Goal: Navigation & Orientation: Understand site structure

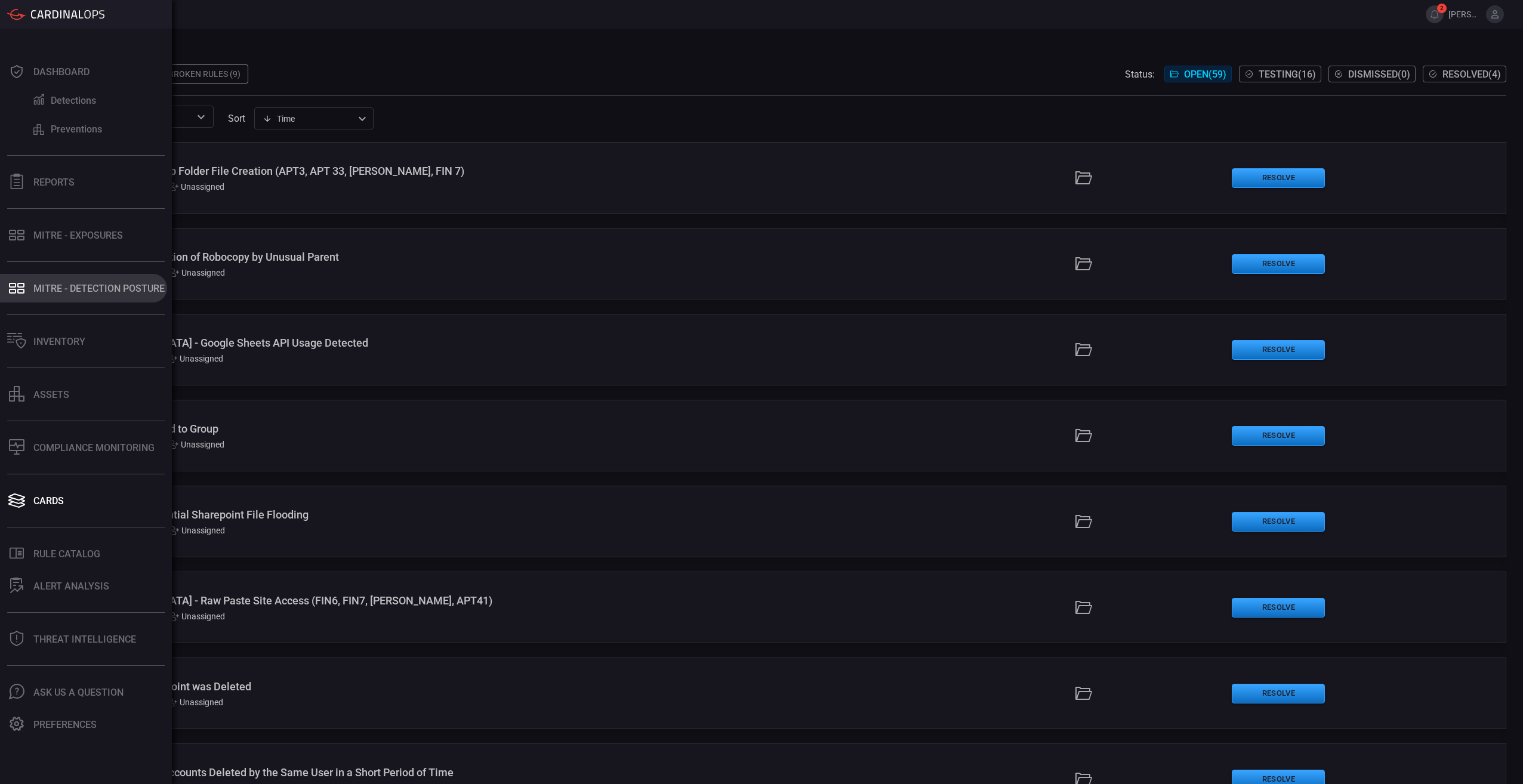
click at [65, 283] on div "MITRE - Detection Posture" at bounding box center [99, 288] width 131 height 11
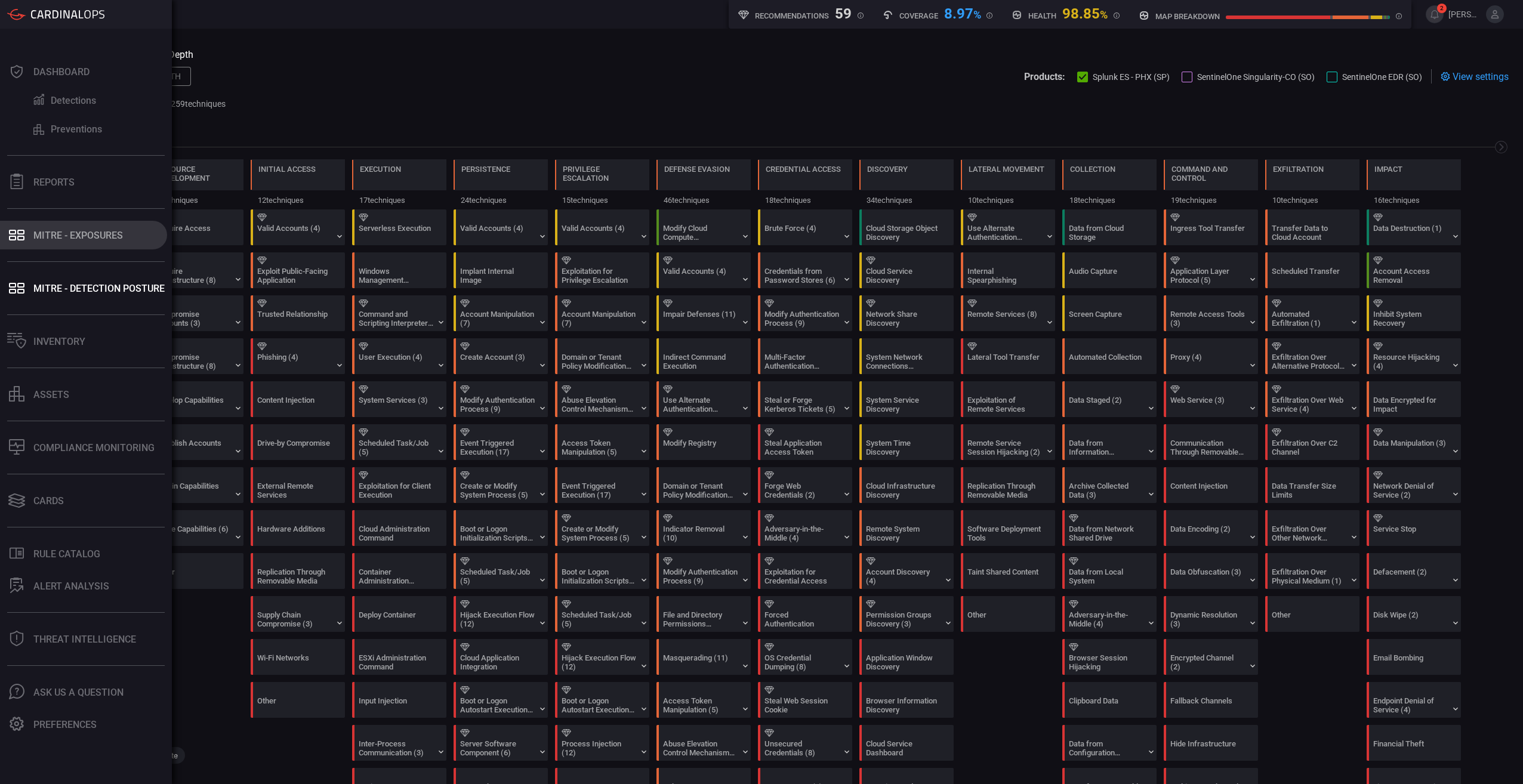
click at [45, 234] on div "MITRE - Exposures" at bounding box center [78, 235] width 89 height 11
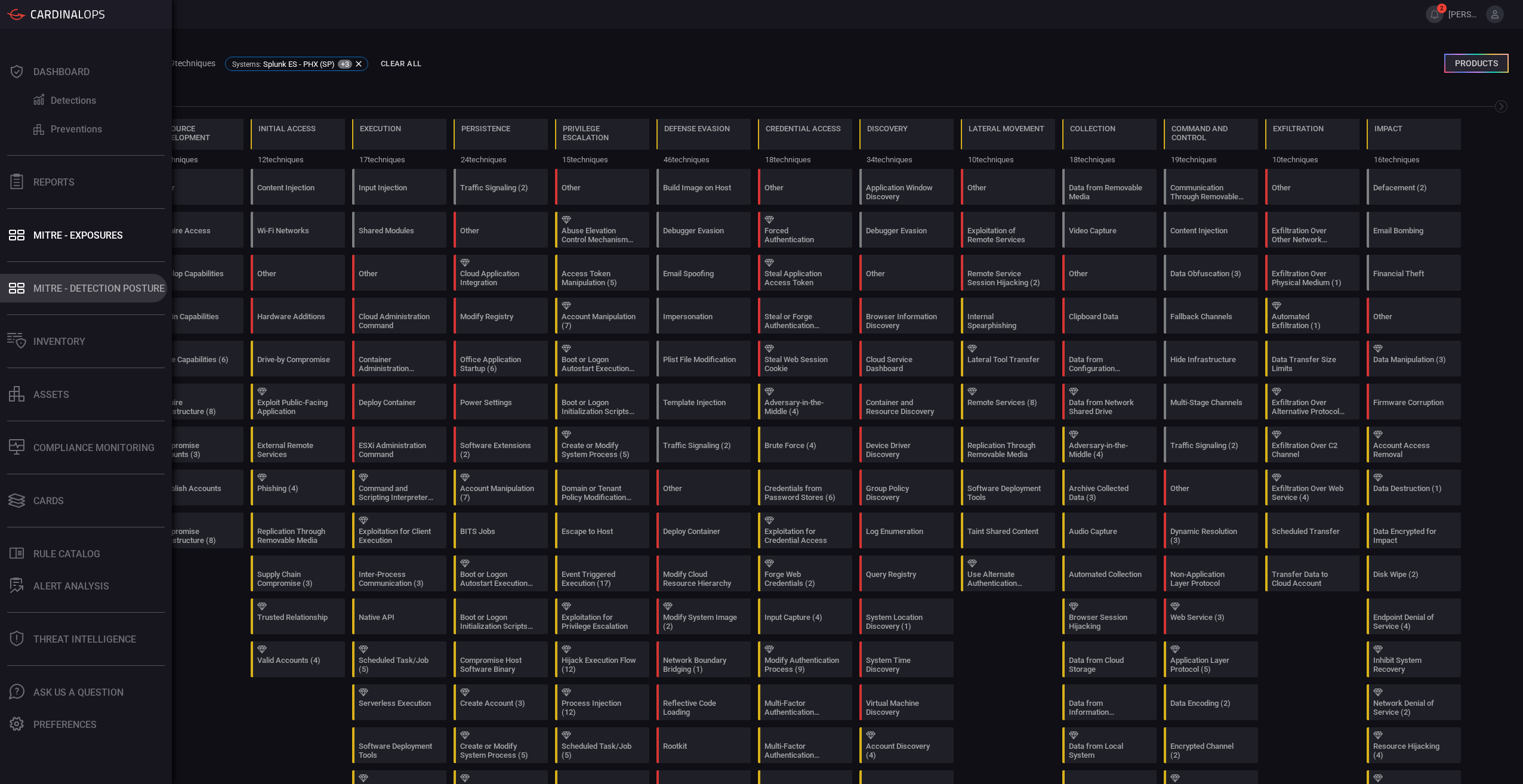
click at [30, 292] on button "MITRE - Detection Posture" at bounding box center [83, 288] width 167 height 29
